Goal: Check status: Check status

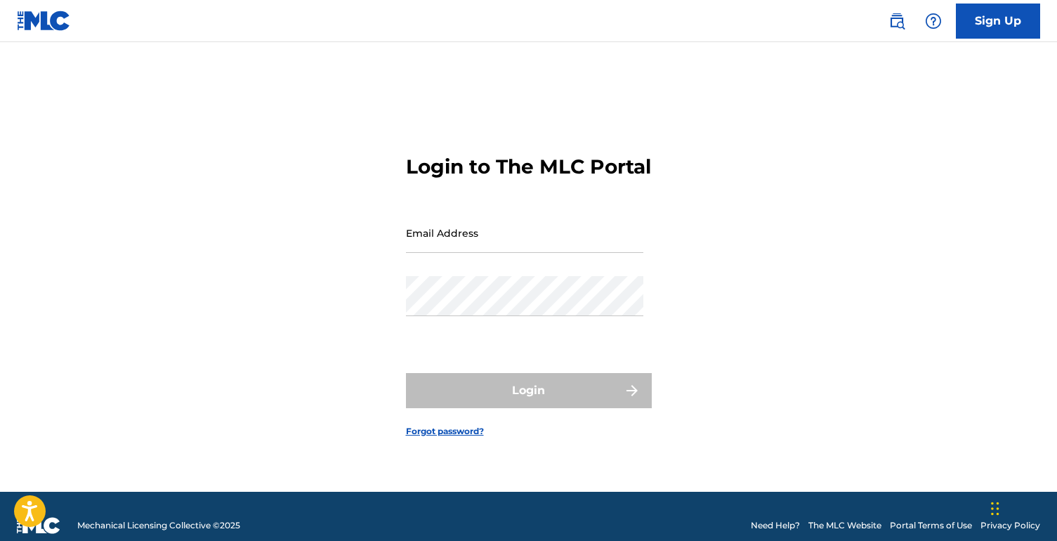
click at [483, 244] on input "Email Address" at bounding box center [524, 233] width 237 height 40
type input "[EMAIL_ADDRESS][DOMAIN_NAME]"
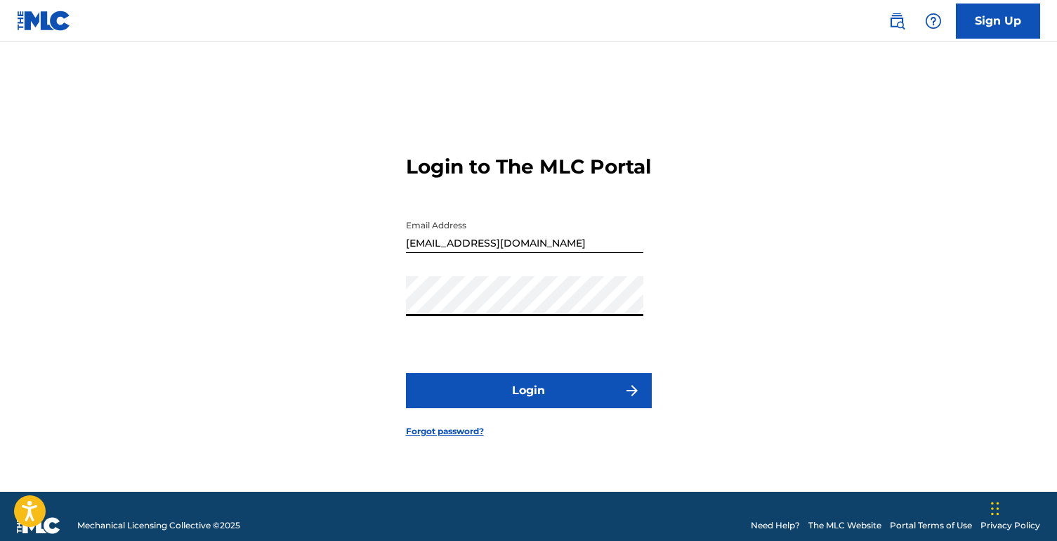
click at [528, 403] on button "Login" at bounding box center [529, 390] width 246 height 35
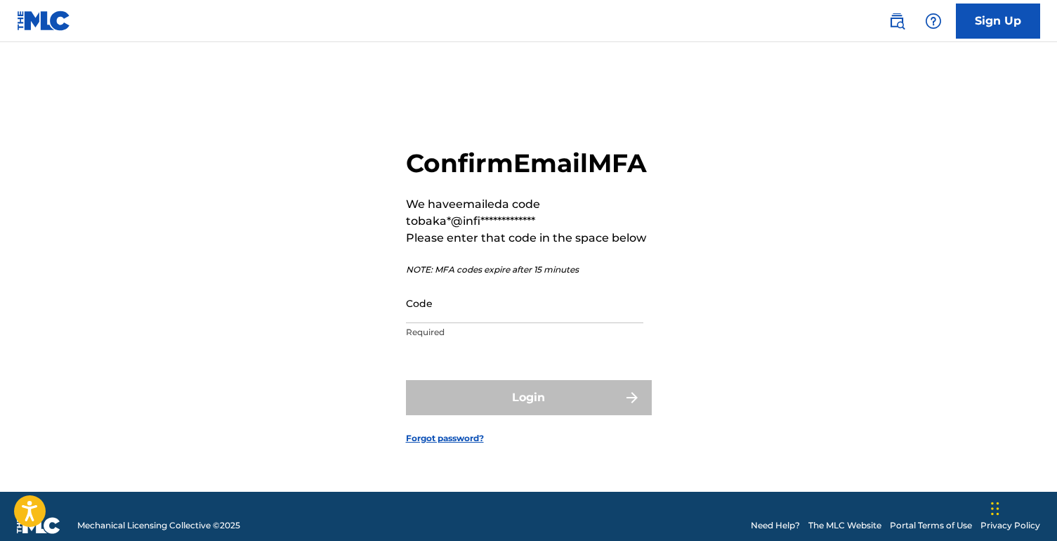
click at [489, 323] on input "Code" at bounding box center [524, 303] width 237 height 40
paste input "277185"
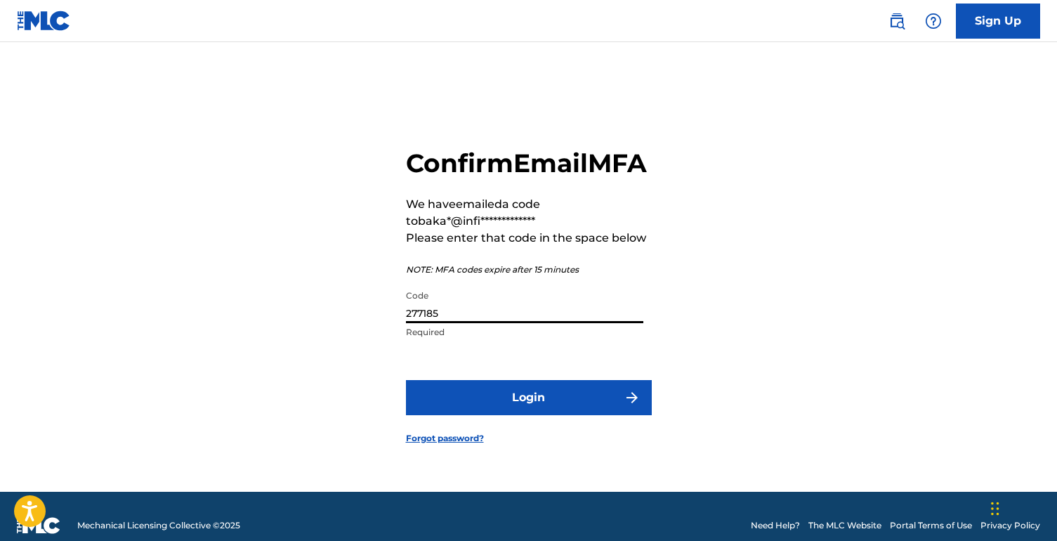
type input "277185"
click at [490, 407] on button "Login" at bounding box center [529, 397] width 246 height 35
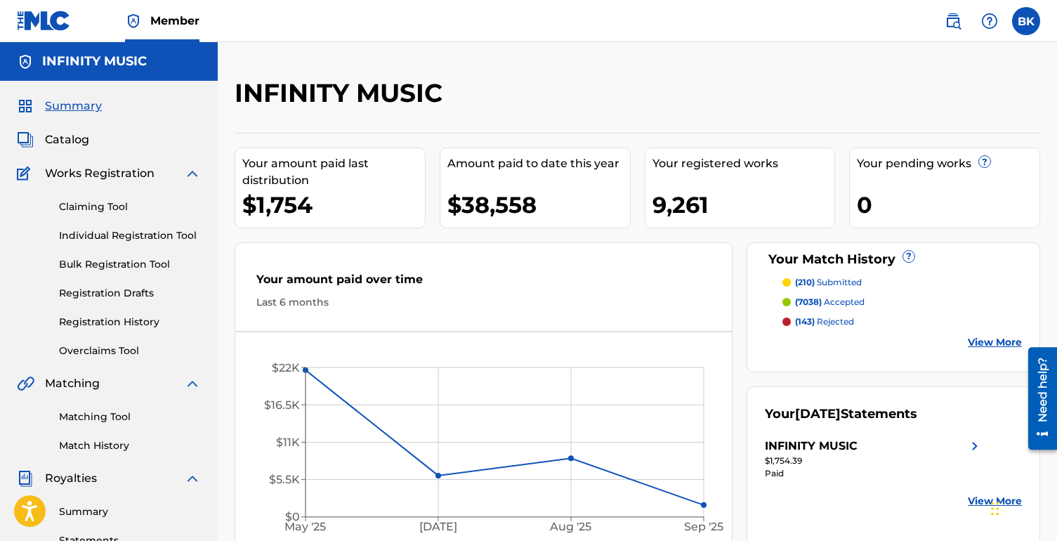
click at [87, 507] on link "Summary" at bounding box center [130, 511] width 142 height 15
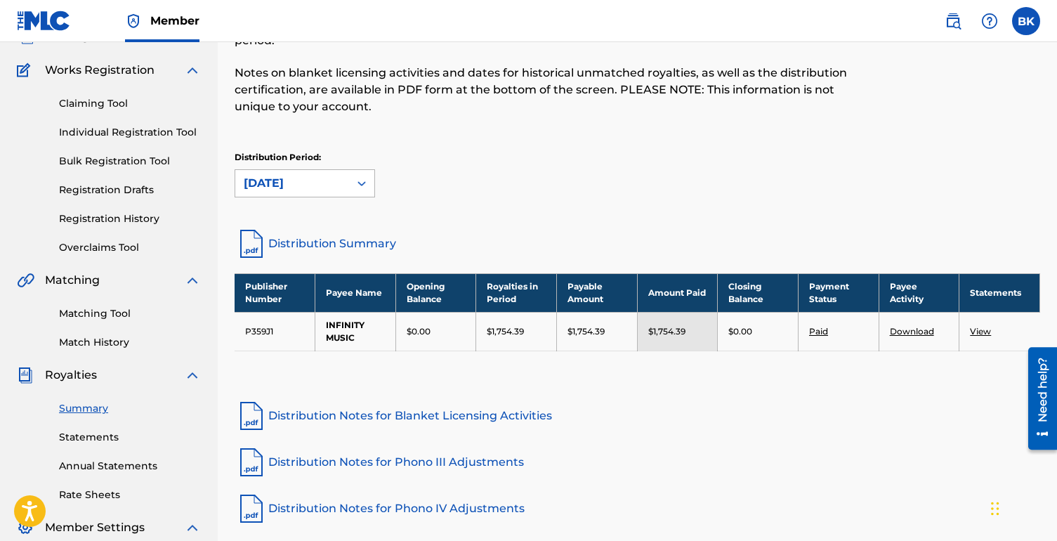
scroll to position [146, 0]
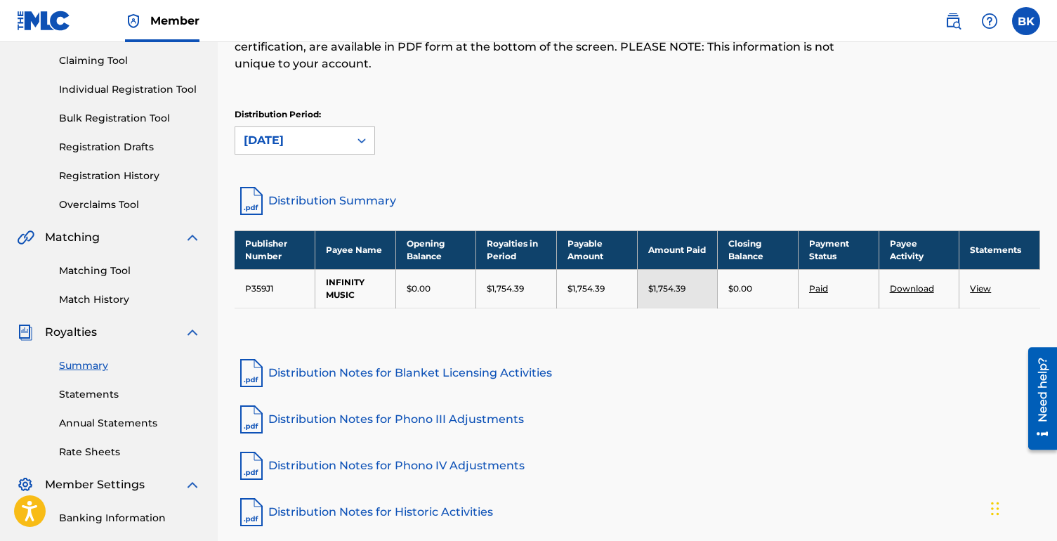
click at [902, 287] on link "Download" at bounding box center [912, 288] width 44 height 11
click at [812, 287] on link "Paid" at bounding box center [818, 288] width 19 height 11
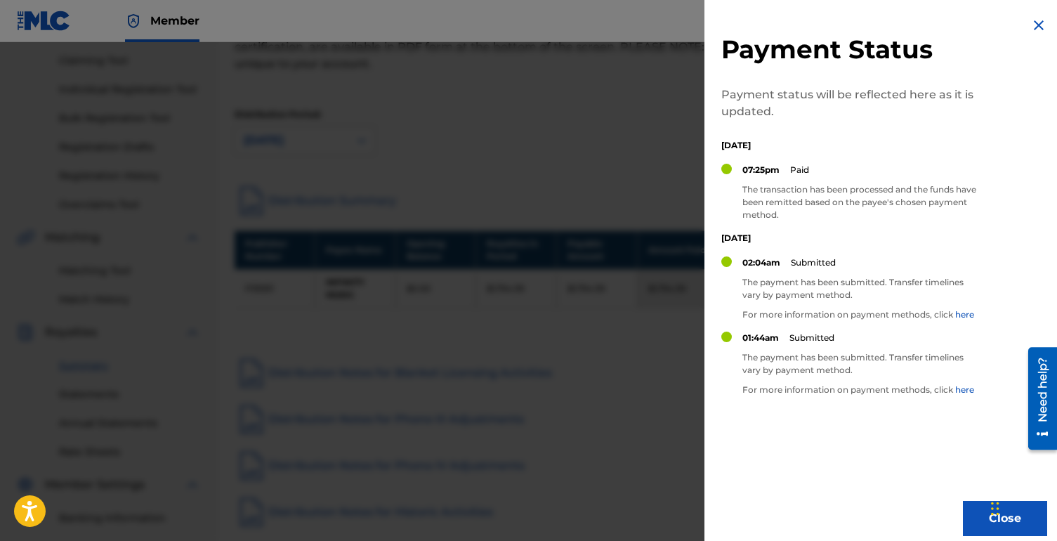
scroll to position [12, 0]
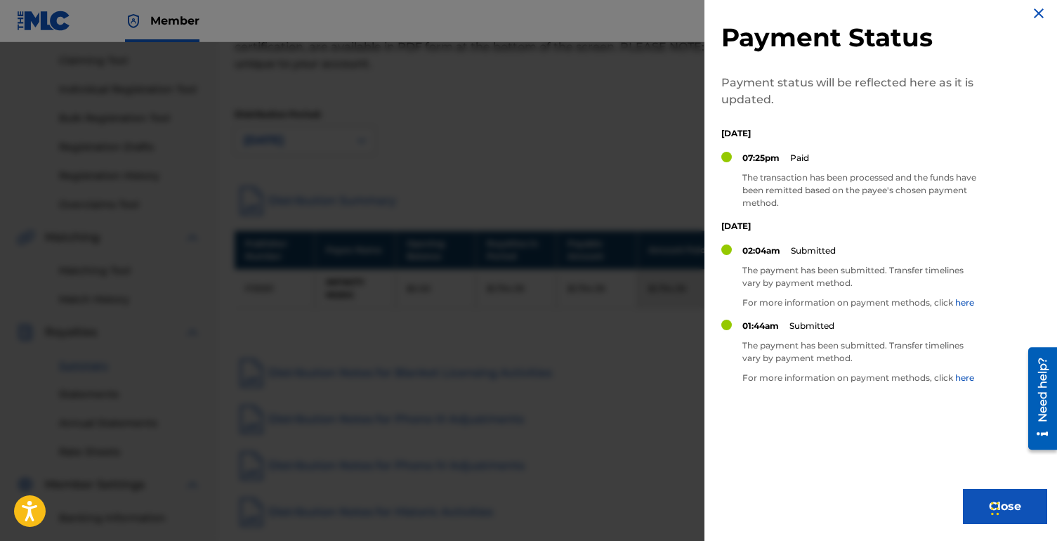
click at [984, 496] on button "Close" at bounding box center [1005, 506] width 84 height 35
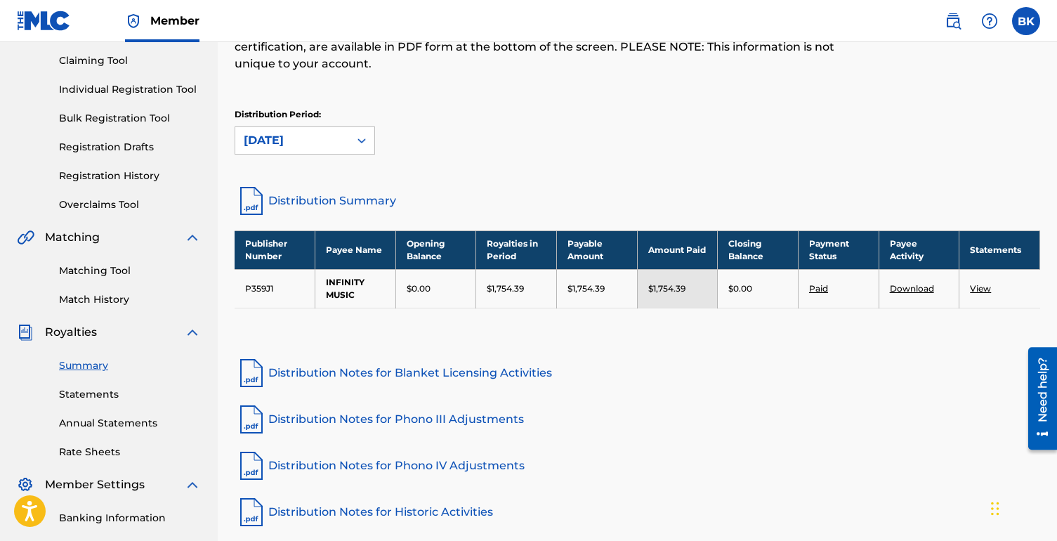
click at [979, 285] on link "View" at bounding box center [980, 288] width 21 height 11
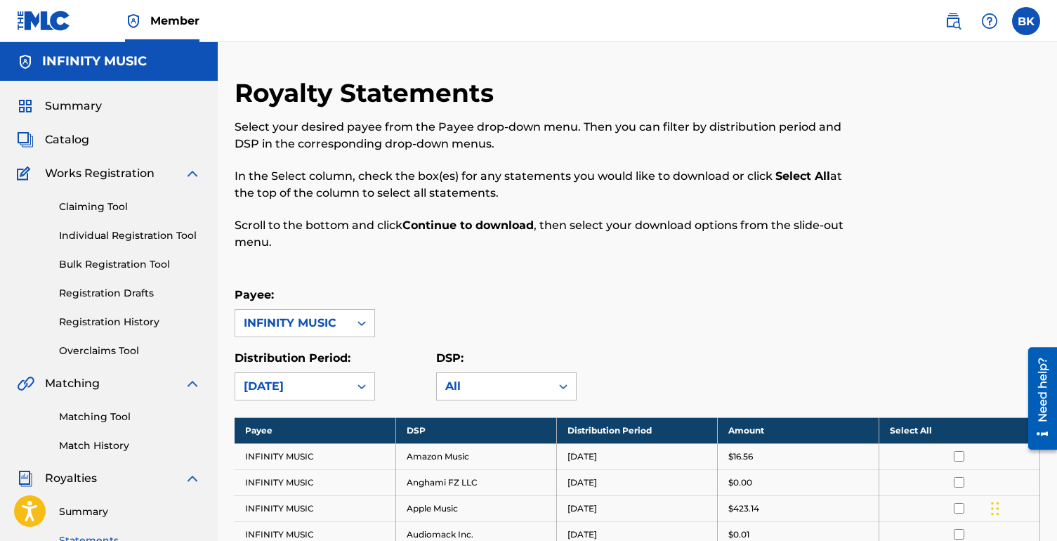
scroll to position [146, 0]
